Goal: Task Accomplishment & Management: Use online tool/utility

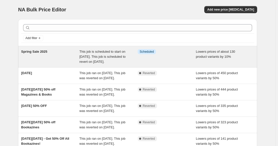
click at [35, 51] on span "Spring Sale 2025" at bounding box center [34, 52] width 26 height 4
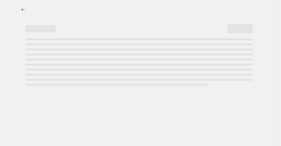
select select "percentage"
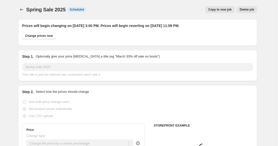
select select "collection"
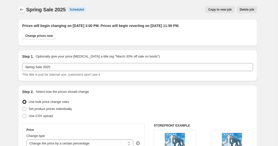
click at [24, 10] on icon "Price change jobs" at bounding box center [21, 9] width 5 height 5
